Goal: Information Seeking & Learning: Learn about a topic

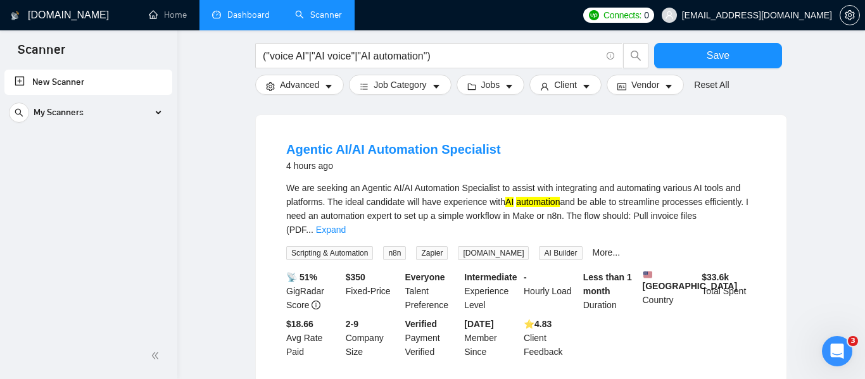
scroll to position [2, 0]
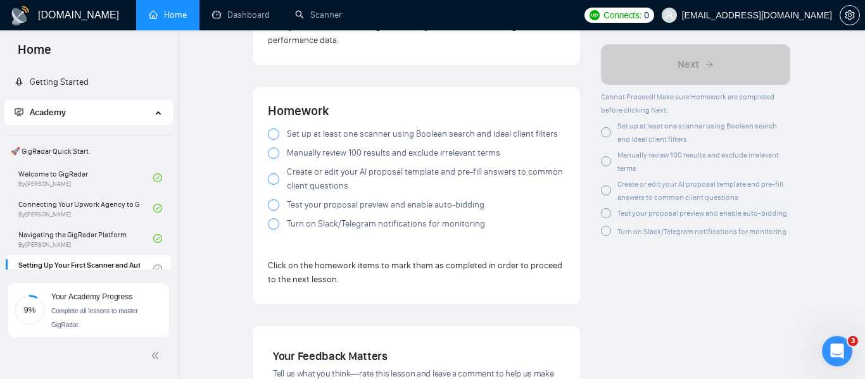
scroll to position [1219, 0]
click at [272, 131] on div at bounding box center [273, 132] width 11 height 11
click at [274, 153] on div at bounding box center [273, 151] width 11 height 11
click at [271, 177] on div at bounding box center [273, 177] width 11 height 11
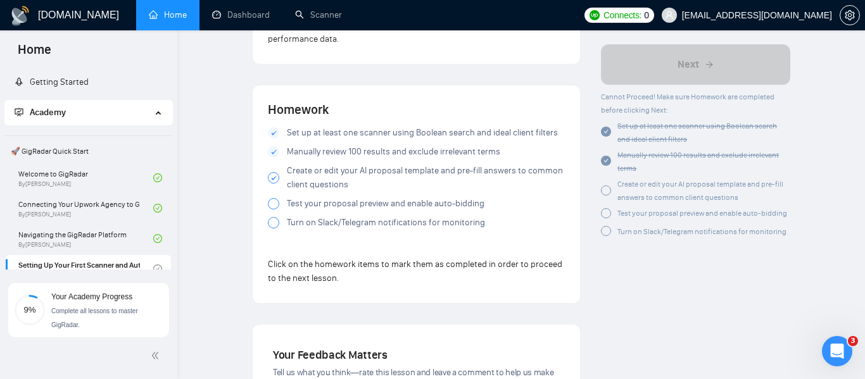
click at [272, 204] on div at bounding box center [273, 203] width 11 height 11
click at [276, 224] on div at bounding box center [273, 222] width 11 height 11
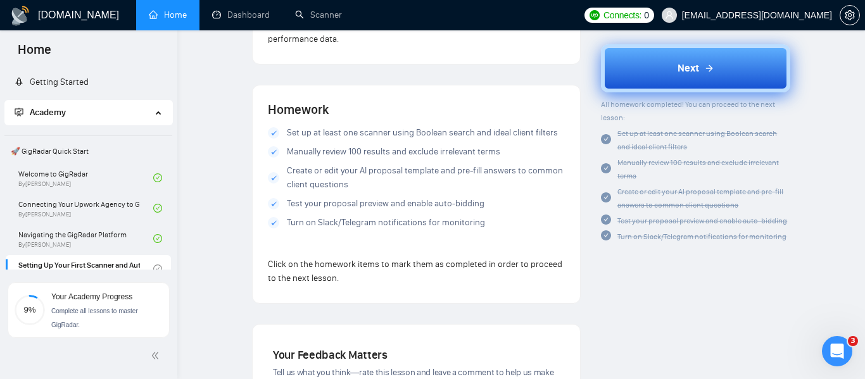
click at [721, 55] on button "Next" at bounding box center [695, 68] width 189 height 48
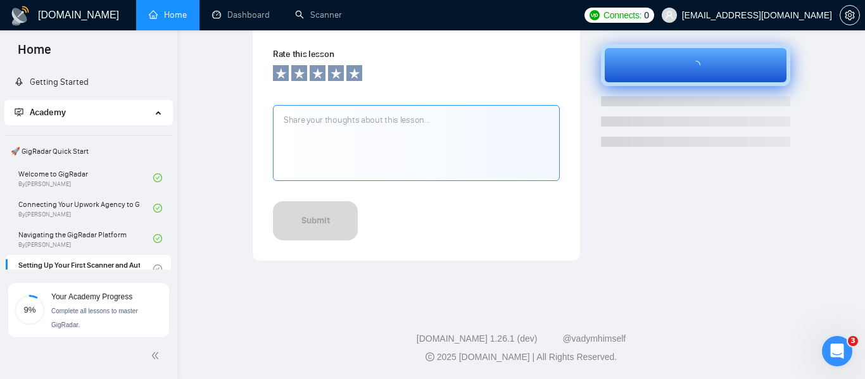
scroll to position [497, 0]
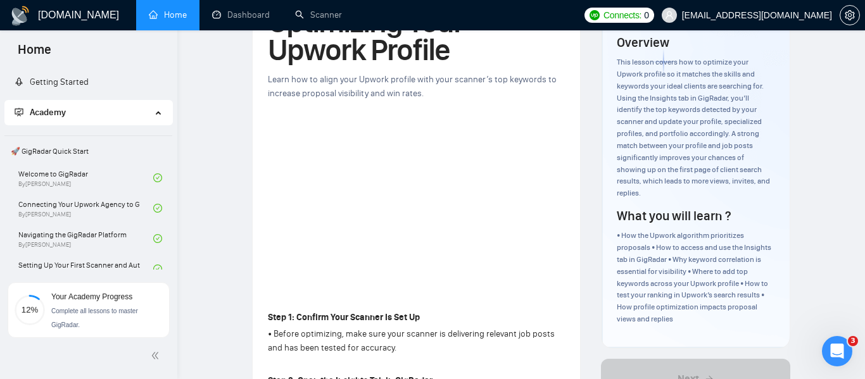
scroll to position [91, 0]
